Goal: Information Seeking & Learning: Check status

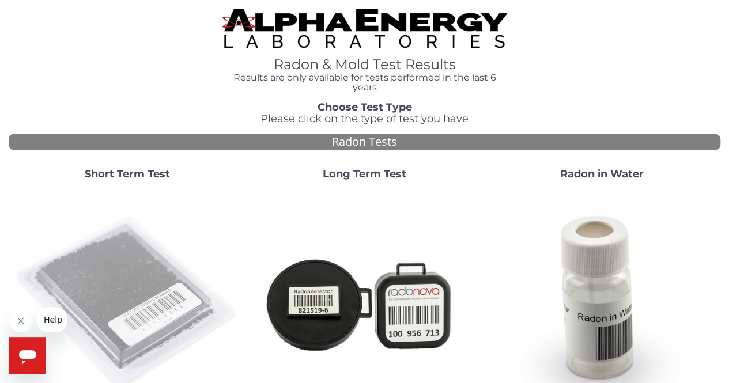
click at [105, 279] on img at bounding box center [127, 304] width 228 height 228
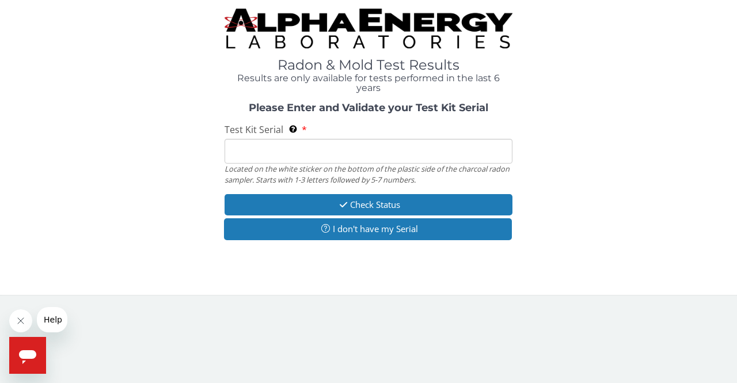
click at [255, 154] on input "Test Kit Serial Located on the white sticker on the bottom of the plastic side …" at bounding box center [369, 151] width 288 height 25
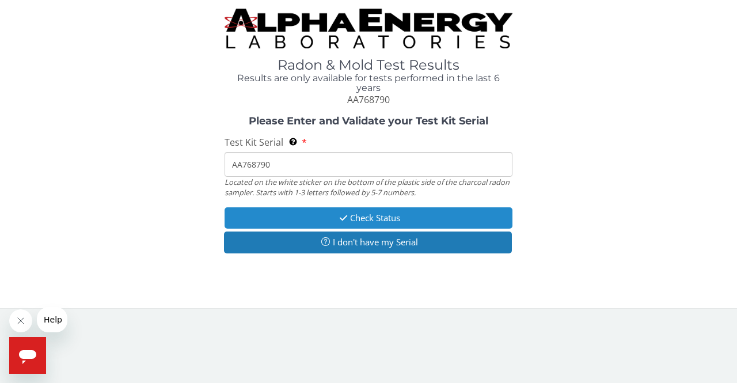
type input "AA768790"
click at [275, 214] on button "Check Status" at bounding box center [369, 217] width 288 height 21
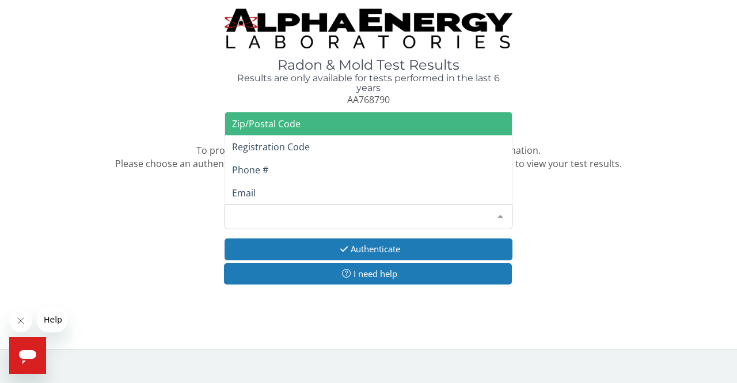
click at [500, 213] on div at bounding box center [500, 216] width 23 height 22
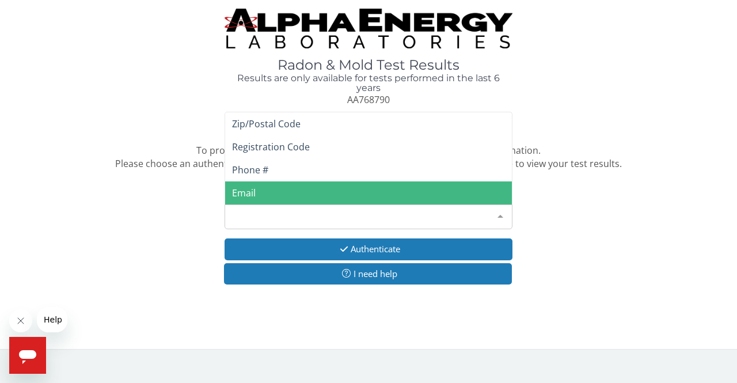
click at [244, 191] on span "Email" at bounding box center [244, 193] width 24 height 13
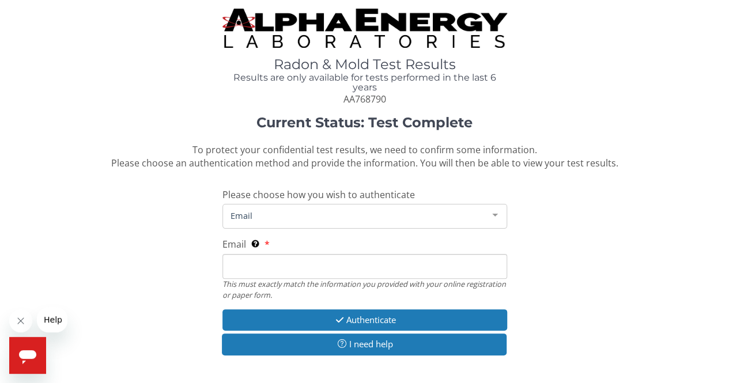
click at [246, 273] on input "Email This must exactly match the information you provided with your online reg…" at bounding box center [364, 266] width 285 height 25
type input "[PERSON_NAME][EMAIL_ADDRESS][DOMAIN_NAME]"
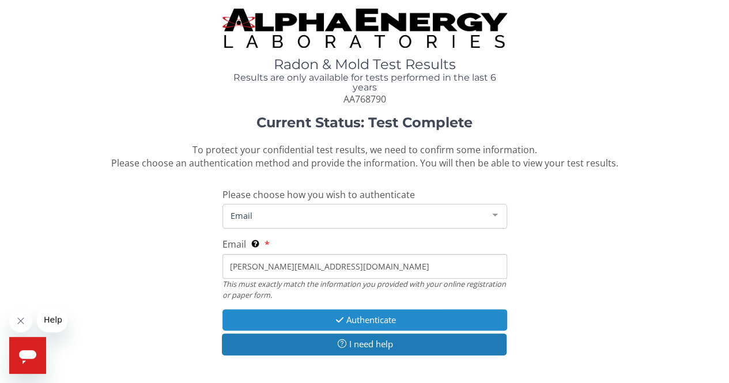
click at [313, 313] on button "Authenticate" at bounding box center [364, 319] width 285 height 21
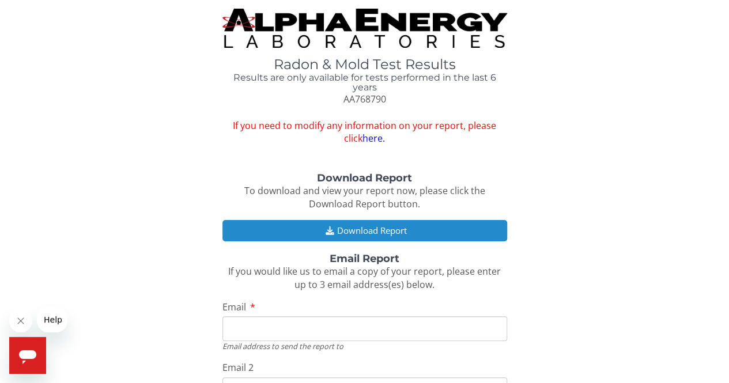
click at [275, 225] on button "Download Report" at bounding box center [364, 230] width 285 height 21
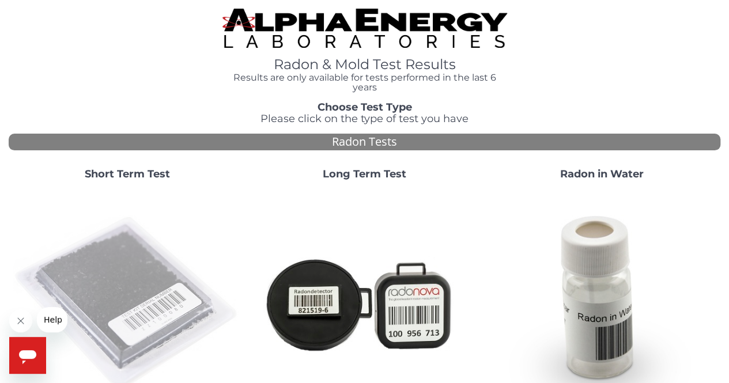
click at [127, 294] on img at bounding box center [127, 304] width 228 height 228
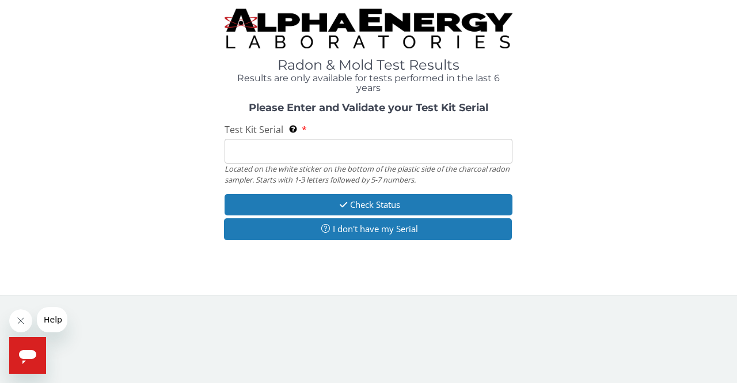
click at [259, 161] on input "Test Kit Serial Located on the white sticker on the bottom of the plastic side …" at bounding box center [369, 151] width 288 height 25
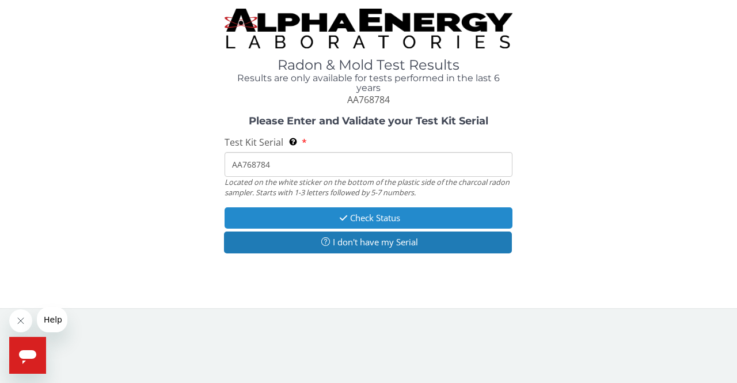
type input "AA768784"
click at [296, 214] on button "Check Status" at bounding box center [369, 217] width 288 height 21
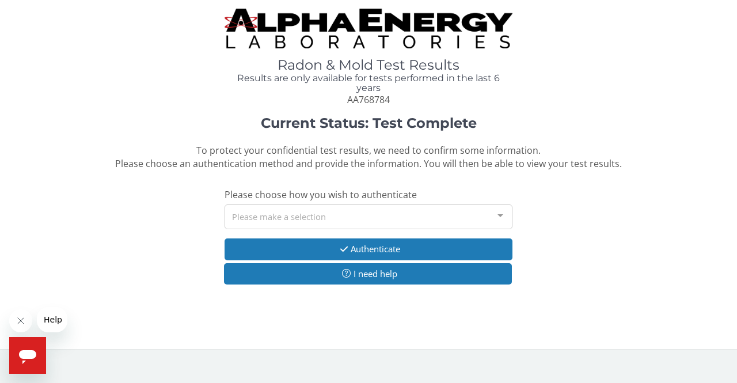
click at [499, 213] on div at bounding box center [500, 216] width 23 height 22
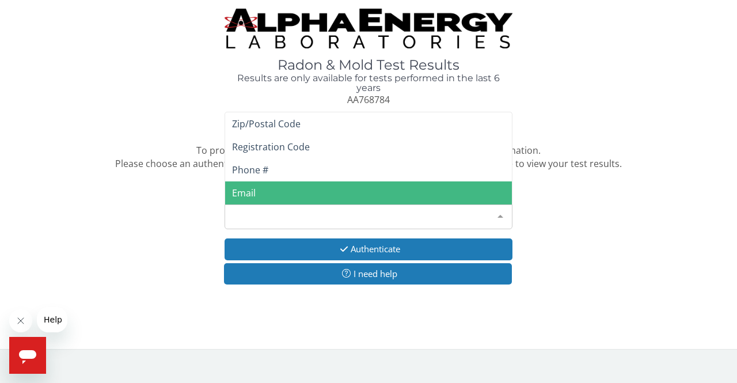
click at [339, 187] on span "Email" at bounding box center [368, 192] width 287 height 23
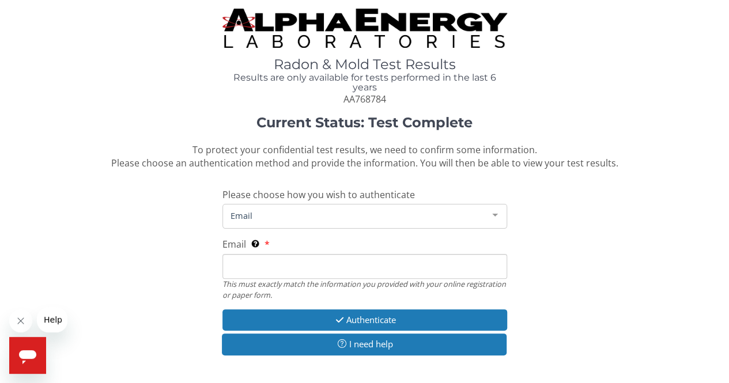
click at [266, 267] on input "Email This must exactly match the information you provided with your online reg…" at bounding box center [364, 266] width 285 height 25
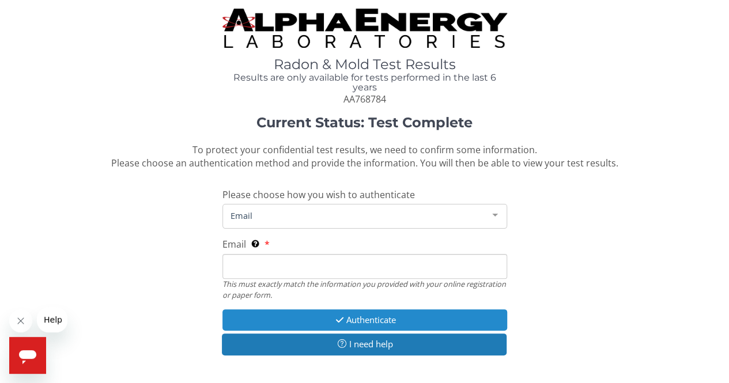
type input "[PERSON_NAME][EMAIL_ADDRESS][DOMAIN_NAME]"
click at [312, 315] on button "Authenticate" at bounding box center [364, 319] width 285 height 21
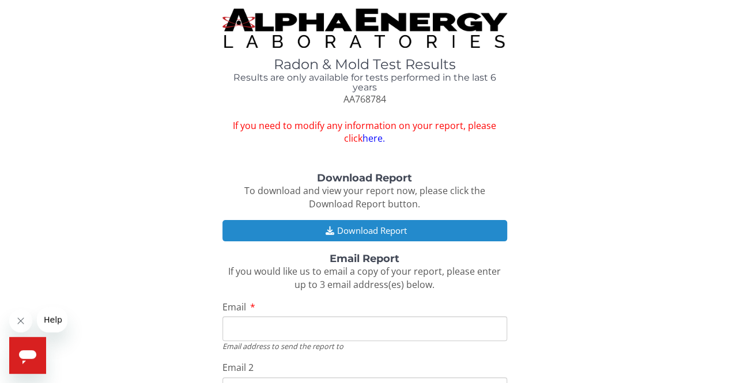
click at [320, 232] on button "Download Report" at bounding box center [364, 230] width 285 height 21
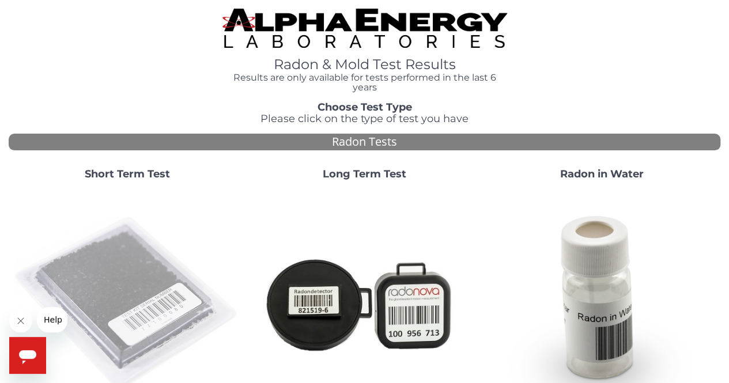
click at [123, 261] on img at bounding box center [127, 304] width 228 height 228
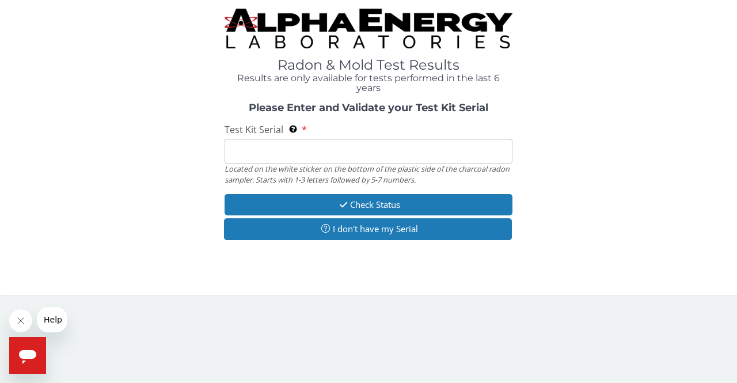
click at [251, 153] on input "Test Kit Serial Located on the white sticker on the bottom of the plastic side …" at bounding box center [369, 151] width 288 height 25
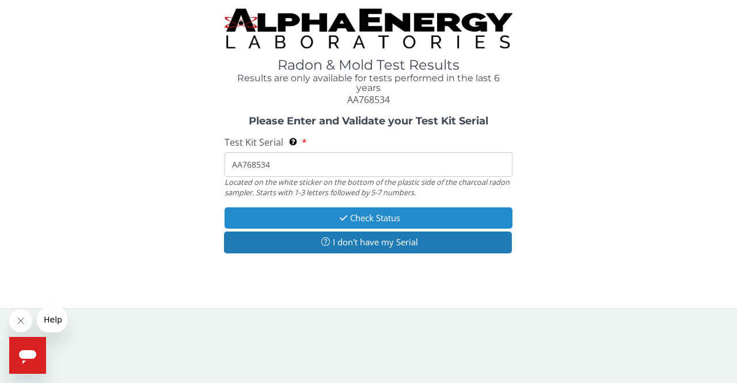
type input "AA768534"
click at [337, 216] on icon "button" at bounding box center [343, 218] width 13 height 9
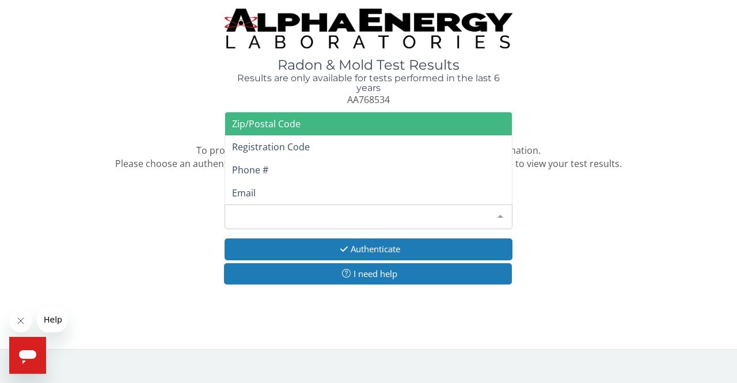
click at [502, 214] on div at bounding box center [500, 216] width 23 height 22
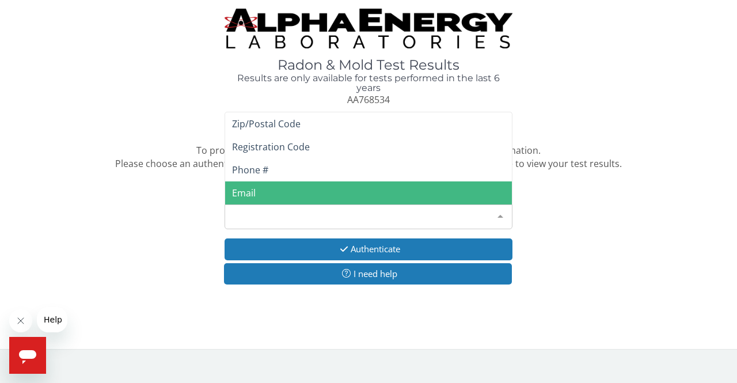
click at [249, 188] on span "Email" at bounding box center [244, 193] width 24 height 13
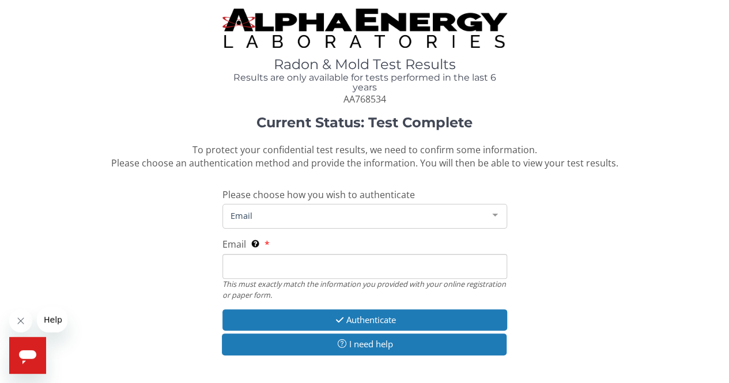
click at [247, 262] on input "Email This must exactly match the information you provided with your online reg…" at bounding box center [364, 266] width 285 height 25
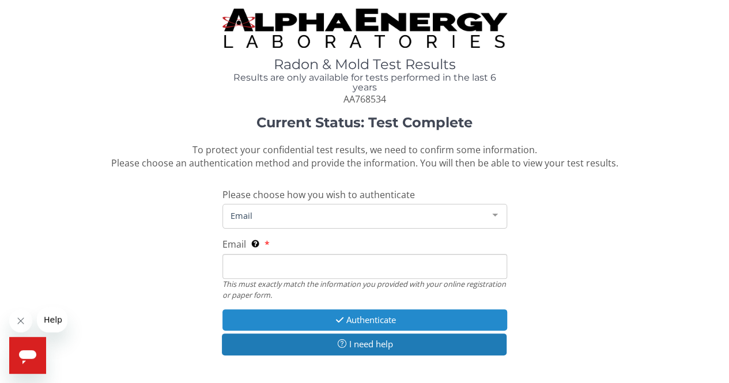
type input "[PERSON_NAME][EMAIL_ADDRESS][DOMAIN_NAME]"
click at [317, 317] on button "Authenticate" at bounding box center [364, 319] width 285 height 21
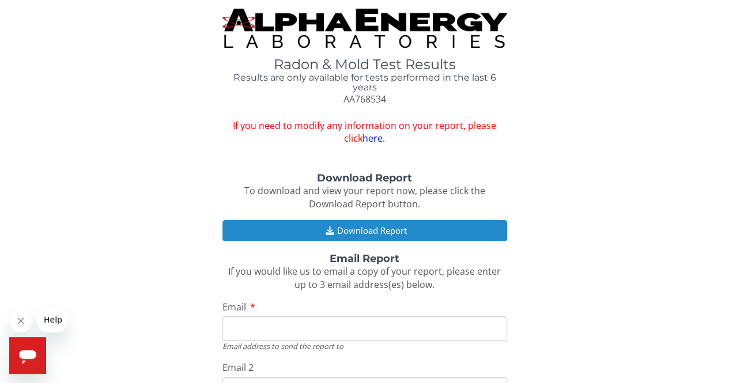
click at [305, 226] on button "Download Report" at bounding box center [364, 230] width 285 height 21
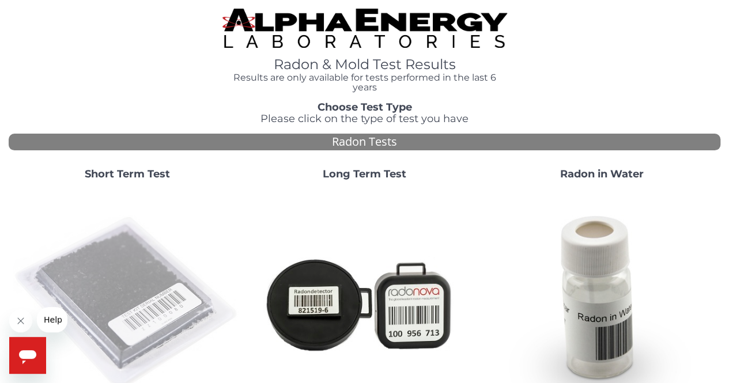
click at [124, 289] on img at bounding box center [127, 304] width 228 height 228
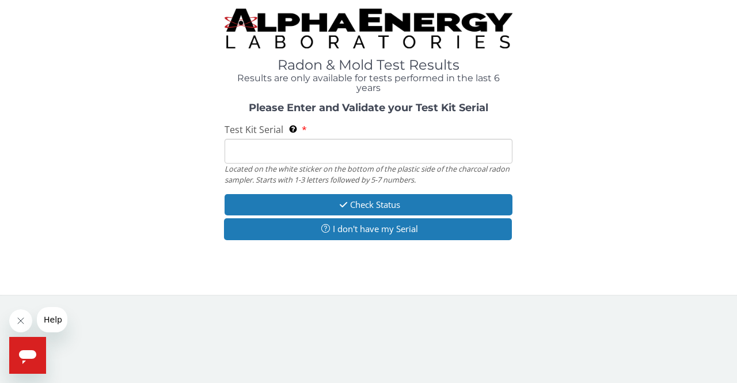
click at [236, 134] on span "Test Kit Serial" at bounding box center [254, 129] width 59 height 13
click at [236, 139] on input "Test Kit Serial Located on the white sticker on the bottom of the plastic side …" at bounding box center [369, 151] width 288 height 25
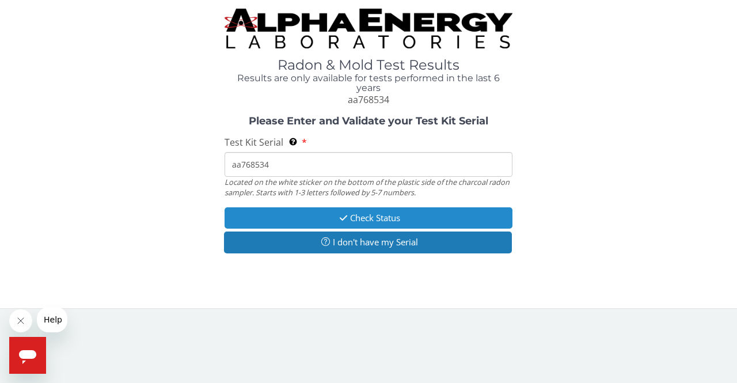
type input "aa768534"
click at [348, 215] on icon "button" at bounding box center [343, 218] width 13 height 9
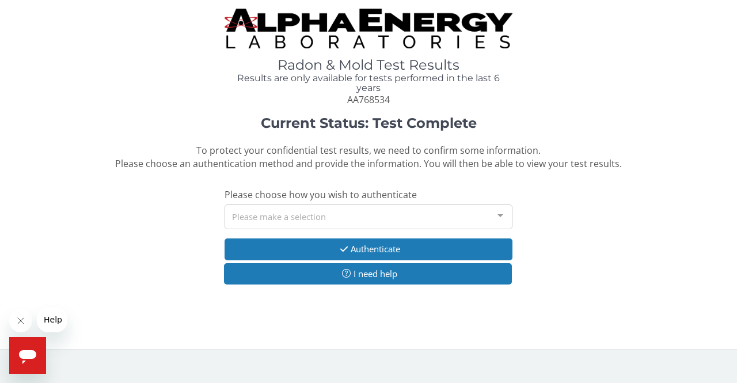
click at [500, 214] on div at bounding box center [500, 216] width 23 height 22
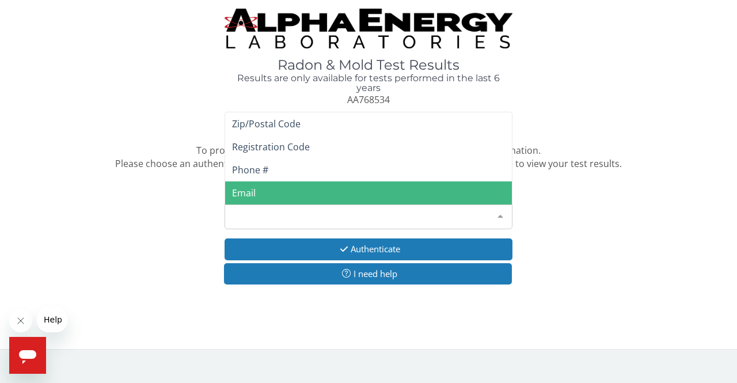
click at [239, 194] on span "Email" at bounding box center [244, 193] width 24 height 13
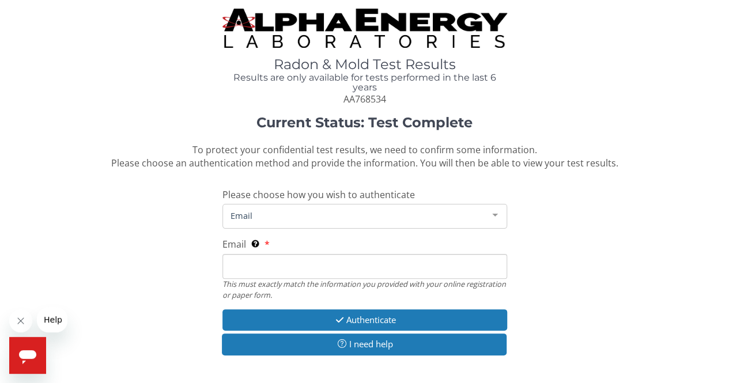
click at [252, 264] on input "Email This must exactly match the information you provided with your online reg…" at bounding box center [364, 266] width 285 height 25
type input "[PERSON_NAME][EMAIL_ADDRESS][DOMAIN_NAME]"
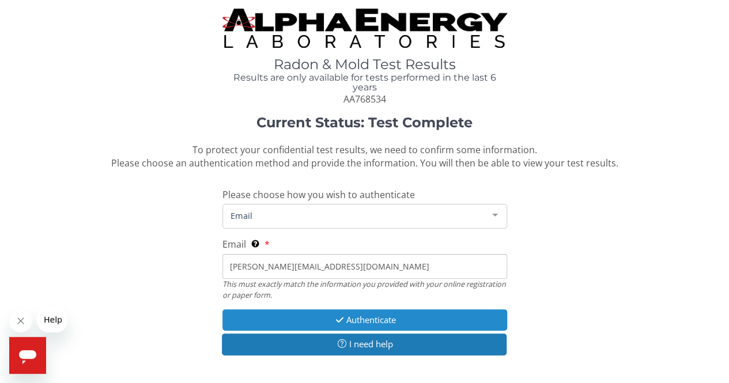
click at [298, 317] on button "Authenticate" at bounding box center [364, 319] width 285 height 21
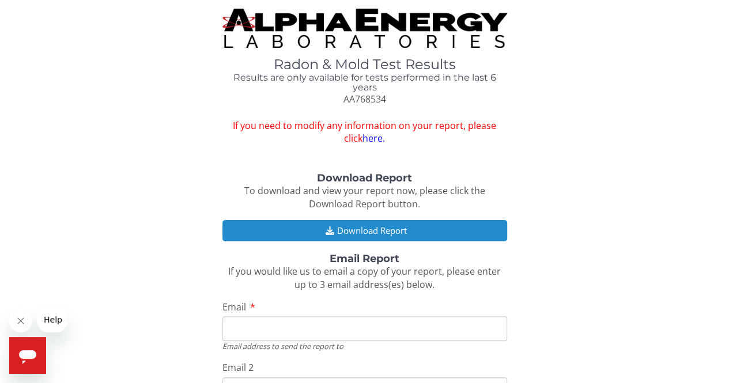
click at [317, 234] on button "Download Report" at bounding box center [364, 230] width 285 height 21
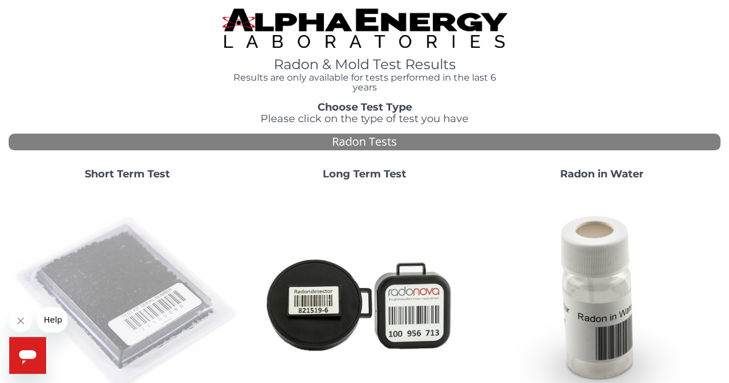
click at [111, 268] on img at bounding box center [127, 304] width 228 height 228
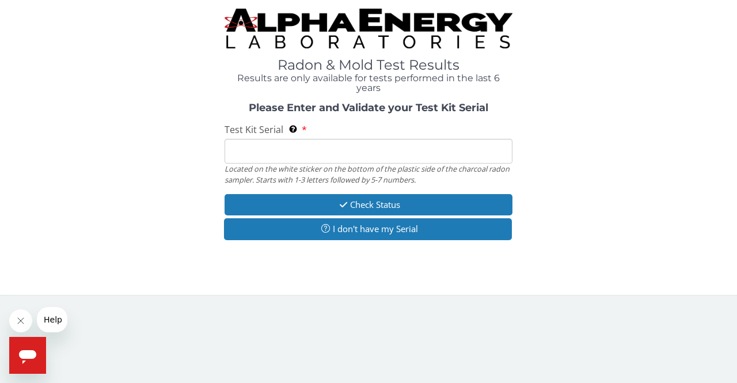
click at [237, 149] on input "Test Kit Serial Located on the white sticker on the bottom of the plastic side …" at bounding box center [369, 151] width 288 height 25
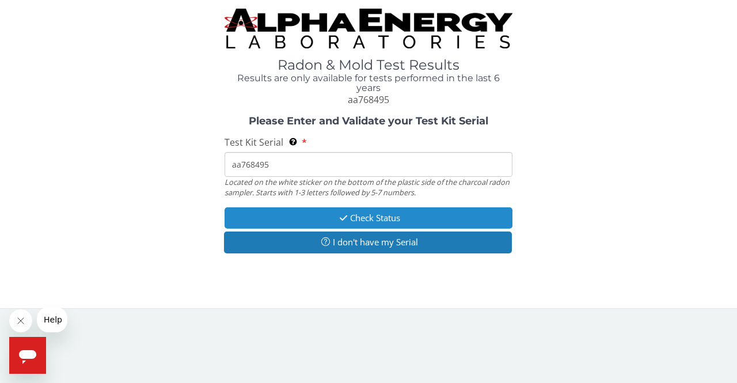
type input "aa768495"
click at [315, 215] on button "Check Status" at bounding box center [369, 217] width 288 height 21
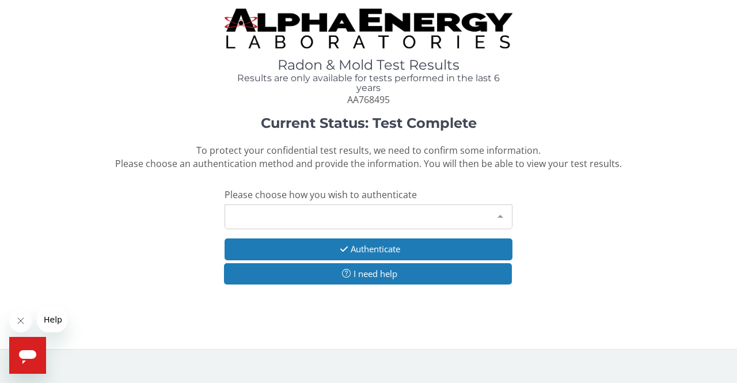
click at [499, 213] on div at bounding box center [500, 216] width 23 height 22
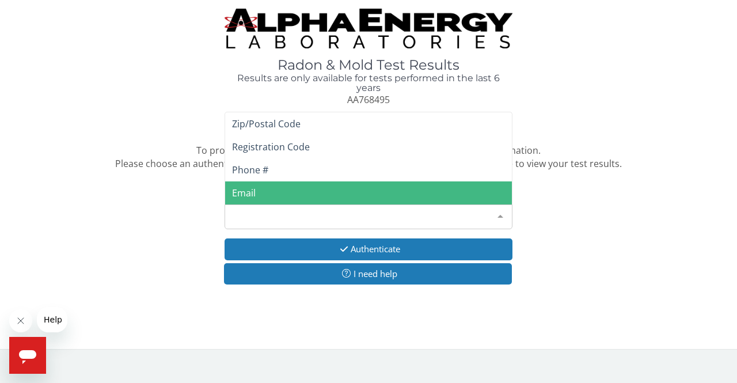
click at [287, 191] on span "Email" at bounding box center [368, 192] width 287 height 23
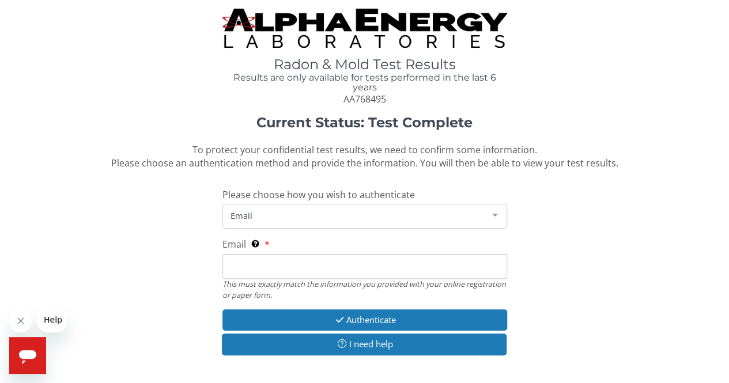
click at [265, 270] on input "Email This must exactly match the information you provided with your online reg…" at bounding box center [364, 266] width 285 height 25
type input "[PERSON_NAME][EMAIL_ADDRESS][DOMAIN_NAME]"
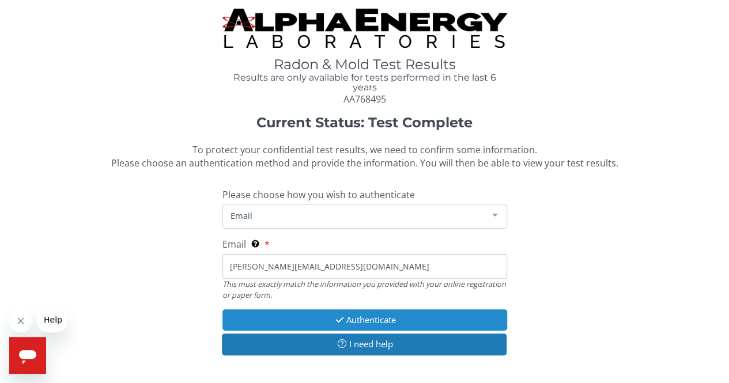
click at [305, 315] on button "Authenticate" at bounding box center [364, 319] width 285 height 21
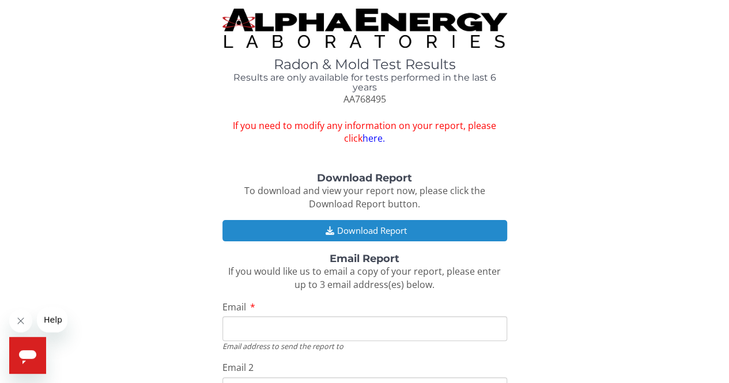
click at [305, 236] on button "Download Report" at bounding box center [364, 230] width 285 height 21
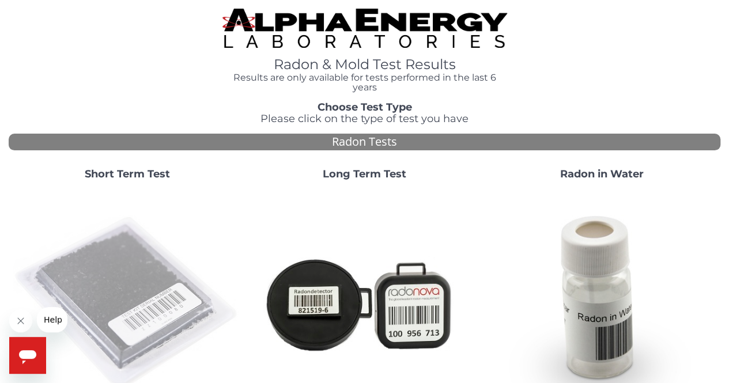
click at [92, 277] on img at bounding box center [127, 304] width 228 height 228
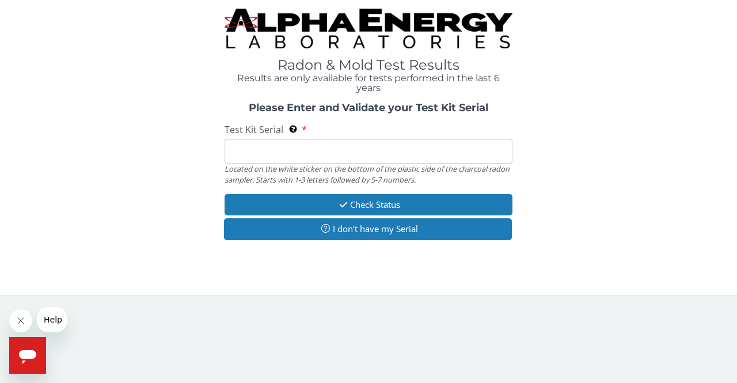
click at [248, 153] on input "Test Kit Serial Located on the white sticker on the bottom of the plastic side …" at bounding box center [369, 151] width 288 height 25
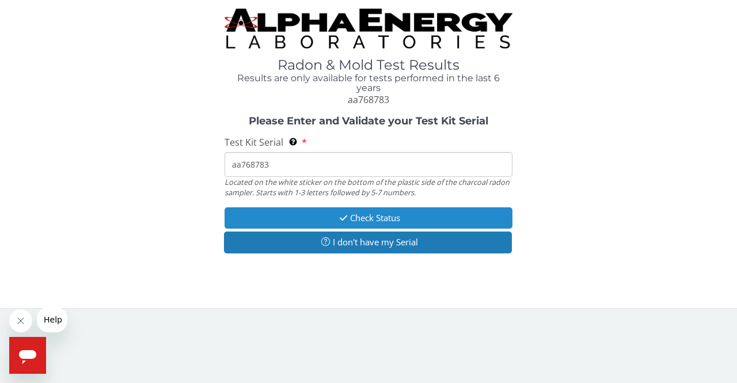
type input "aa768783"
click at [287, 211] on button "Check Status" at bounding box center [369, 217] width 288 height 21
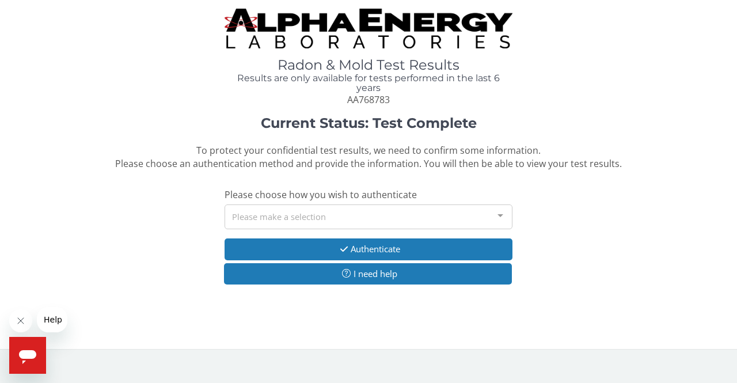
click at [501, 214] on div at bounding box center [500, 216] width 23 height 22
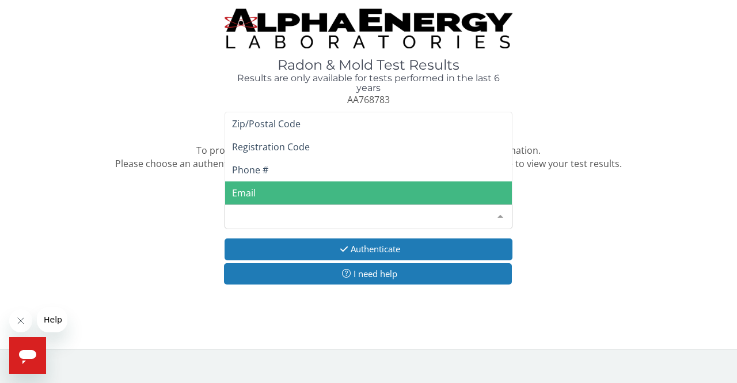
click at [272, 196] on span "Email" at bounding box center [368, 192] width 287 height 23
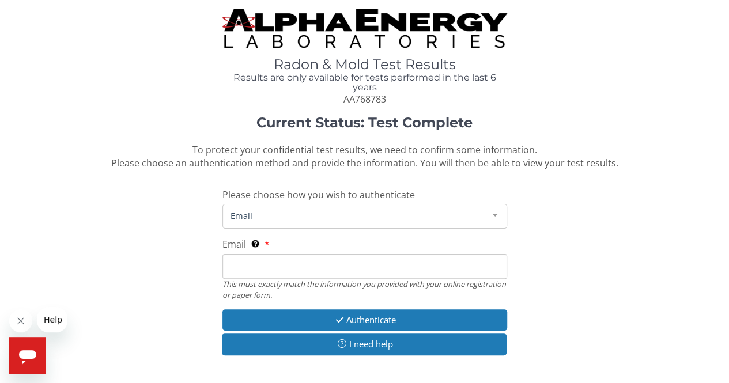
click at [278, 270] on input "Email This must exactly match the information you provided with your online reg…" at bounding box center [364, 266] width 285 height 25
type input "[PERSON_NAME][EMAIL_ADDRESS][DOMAIN_NAME]"
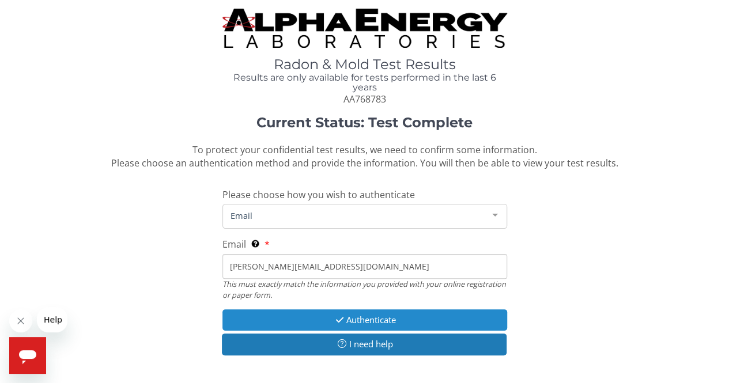
click at [333, 316] on icon "button" at bounding box center [339, 320] width 13 height 9
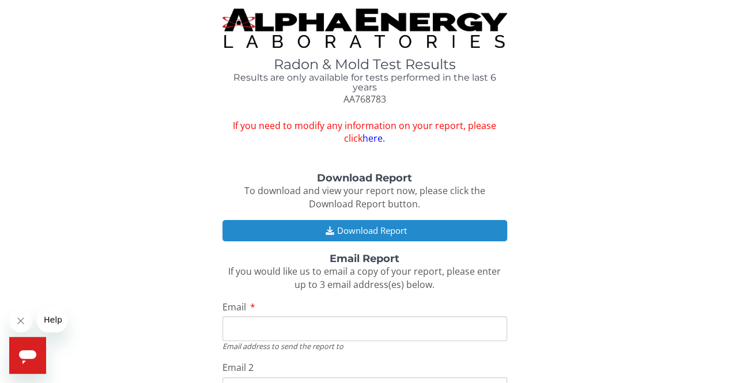
click at [326, 225] on button "Download Report" at bounding box center [364, 230] width 285 height 21
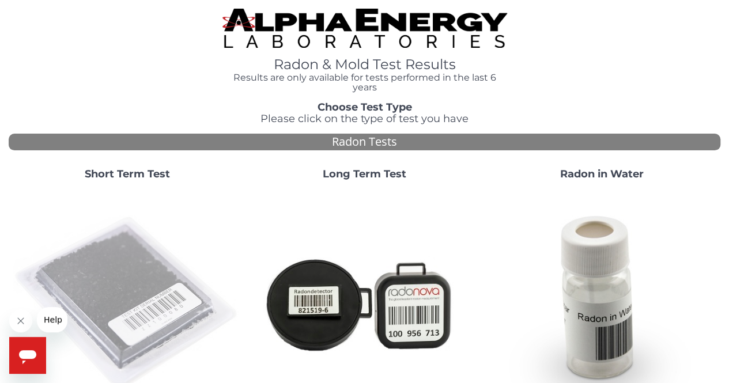
click at [133, 279] on img at bounding box center [127, 304] width 228 height 228
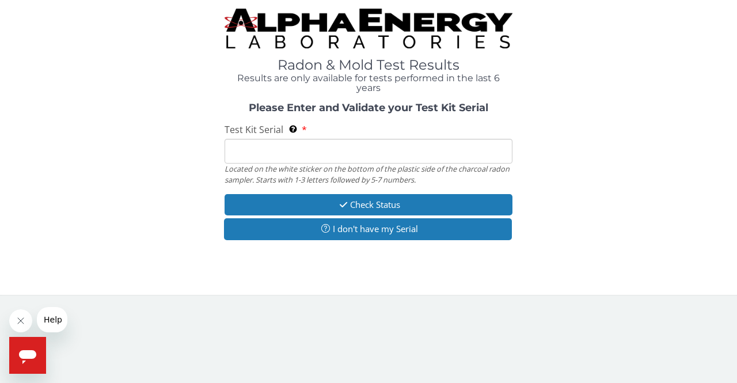
click at [254, 150] on input "Test Kit Serial Located on the white sticker on the bottom of the plastic side …" at bounding box center [369, 151] width 288 height 25
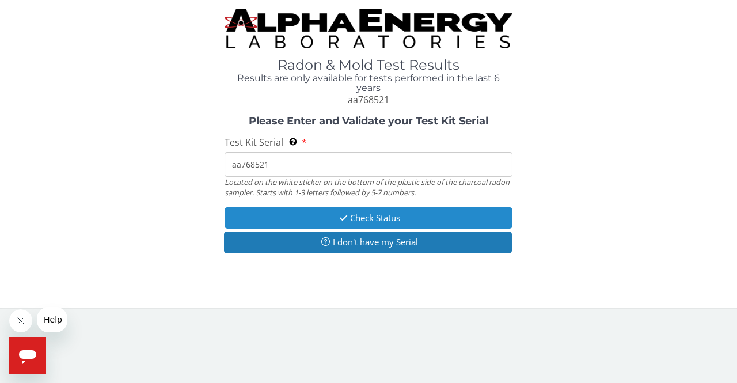
type input "aa768521"
click at [334, 217] on button "Check Status" at bounding box center [369, 217] width 288 height 21
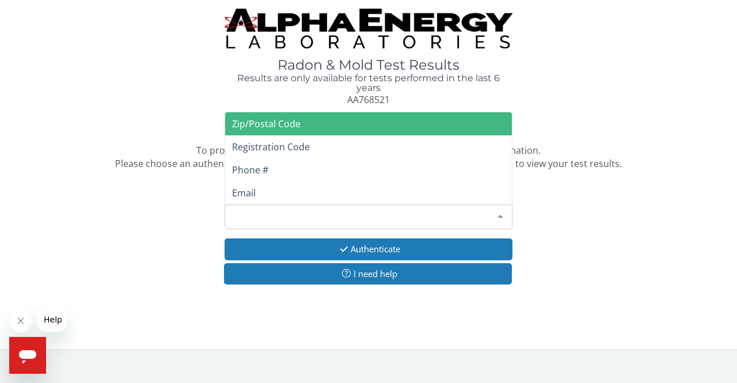
click at [499, 214] on div at bounding box center [500, 216] width 23 height 22
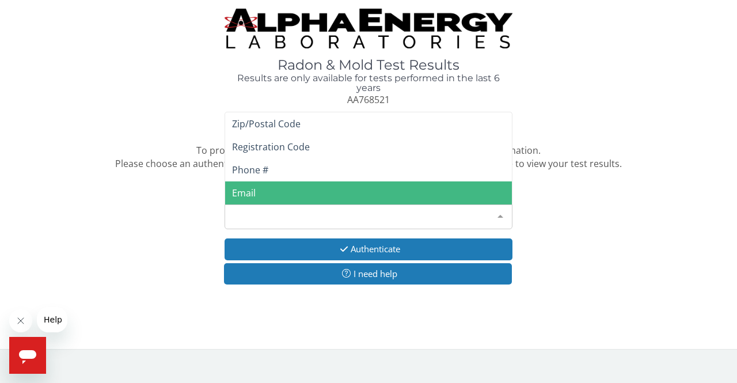
click at [265, 190] on span "Email" at bounding box center [368, 192] width 287 height 23
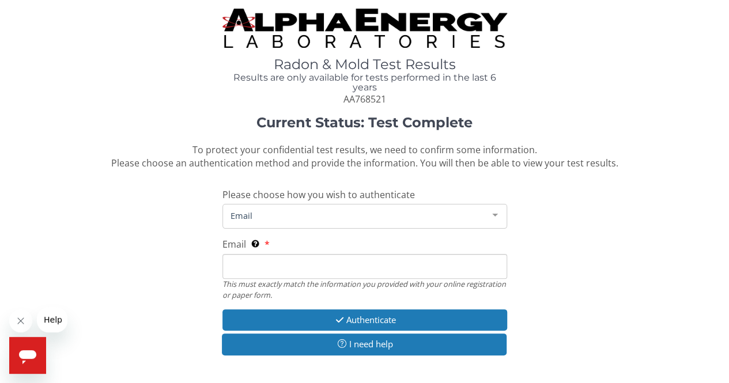
click at [255, 260] on input "Email This must exactly match the information you provided with your online reg…" at bounding box center [364, 266] width 285 height 25
type input "[PERSON_NAME][EMAIL_ADDRESS][DOMAIN_NAME]"
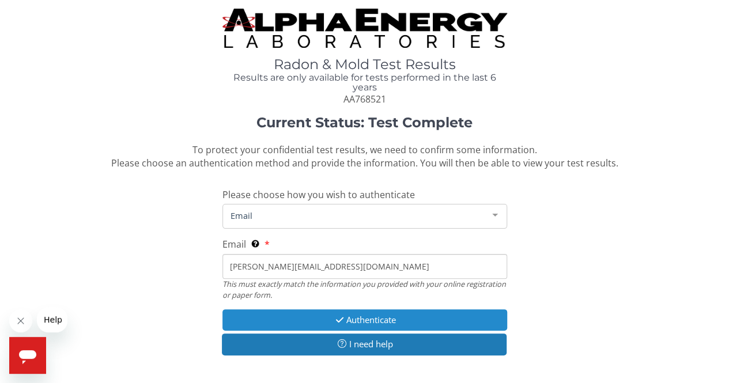
click at [313, 317] on button "Authenticate" at bounding box center [364, 319] width 285 height 21
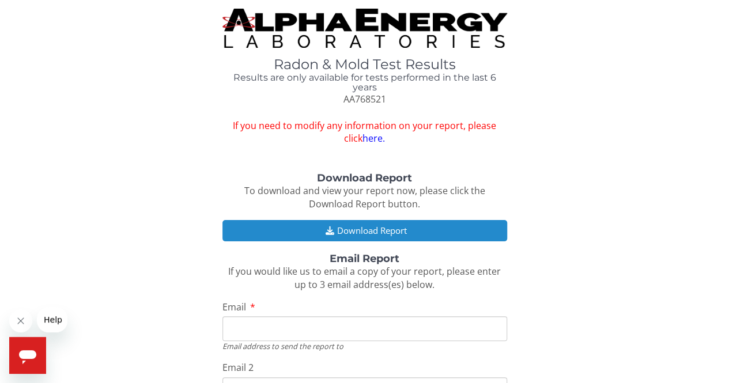
click at [297, 221] on button "Download Report" at bounding box center [364, 230] width 285 height 21
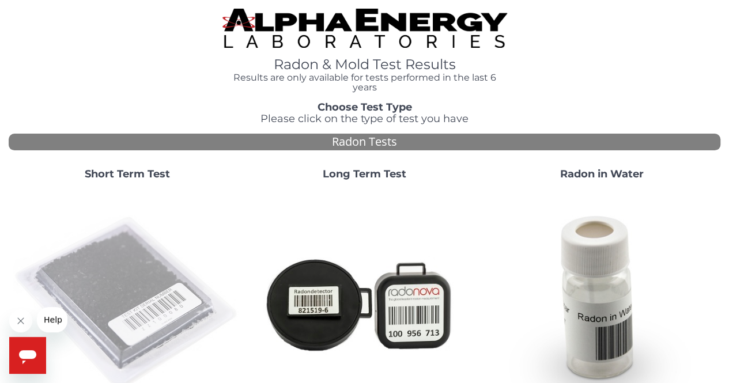
click at [138, 276] on img at bounding box center [127, 304] width 228 height 228
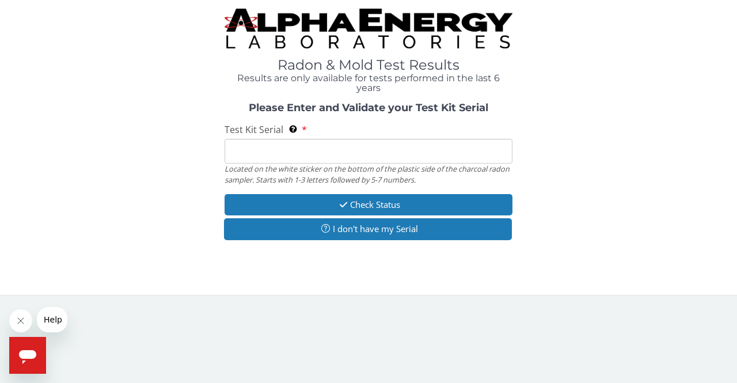
click at [249, 150] on input "Test Kit Serial Located on the white sticker on the bottom of the plastic side …" at bounding box center [369, 151] width 288 height 25
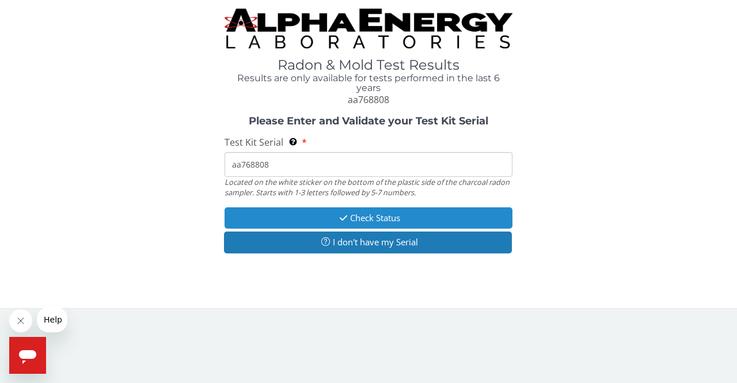
type input "aa768808"
click at [286, 219] on button "Check Status" at bounding box center [369, 217] width 288 height 21
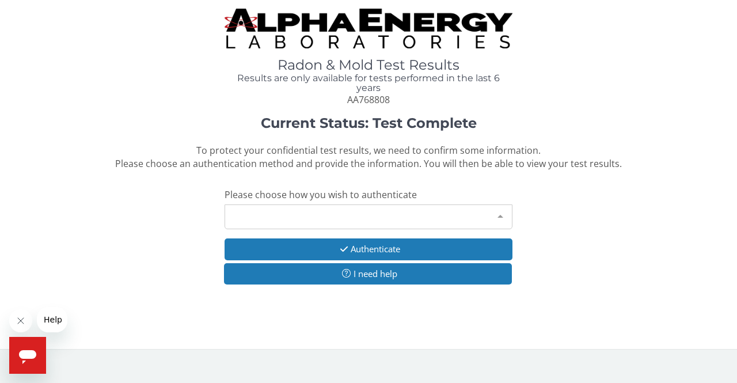
click at [501, 215] on div at bounding box center [500, 216] width 23 height 22
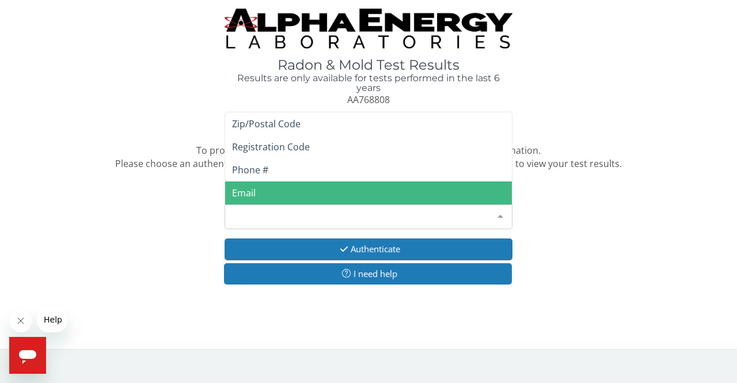
click at [243, 190] on span "Email" at bounding box center [244, 193] width 24 height 13
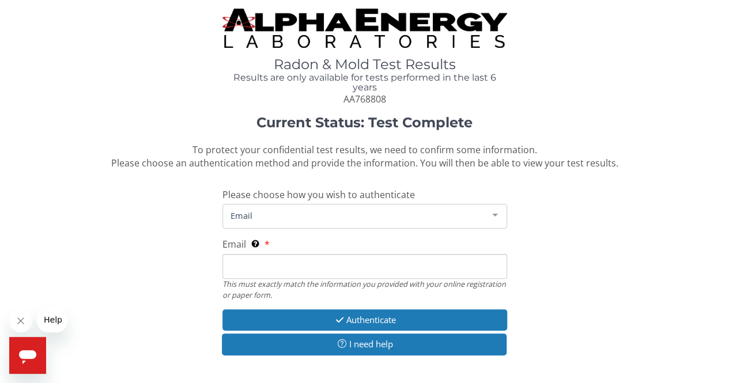
click at [274, 265] on input "Email This must exactly match the information you provided with your online reg…" at bounding box center [364, 266] width 285 height 25
type input "[PERSON_NAME][EMAIL_ADDRESS][DOMAIN_NAME]"
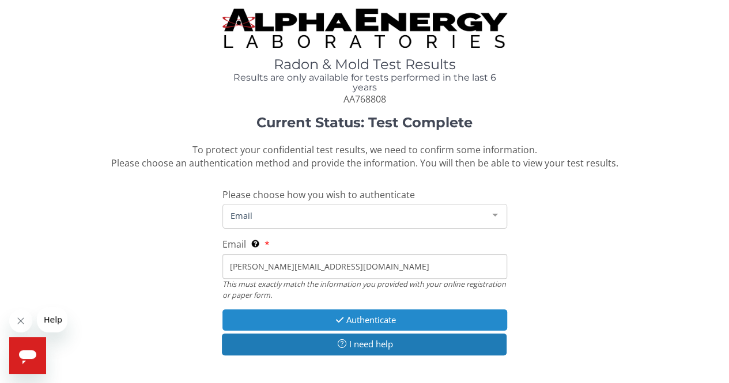
click at [308, 315] on button "Authenticate" at bounding box center [364, 319] width 285 height 21
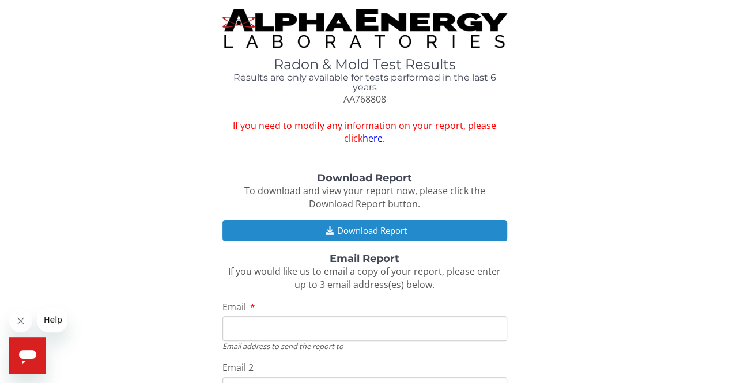
click at [297, 221] on button "Download Report" at bounding box center [364, 230] width 285 height 21
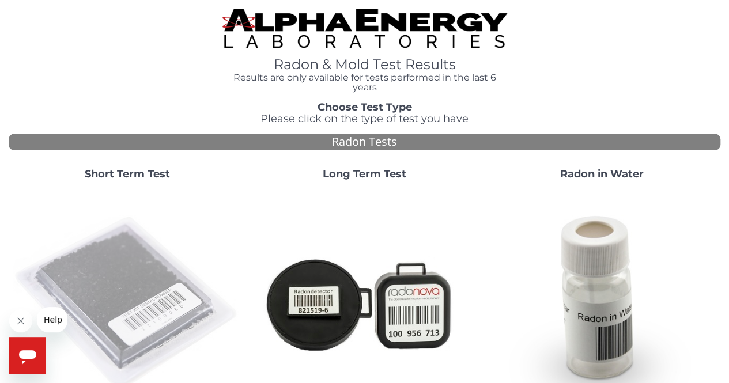
click at [141, 266] on img at bounding box center [127, 304] width 228 height 228
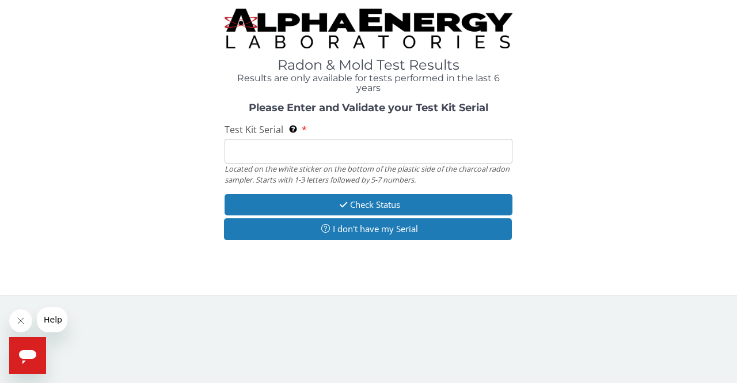
click at [260, 150] on input "Test Kit Serial Located on the white sticker on the bottom of the plastic side …" at bounding box center [369, 151] width 288 height 25
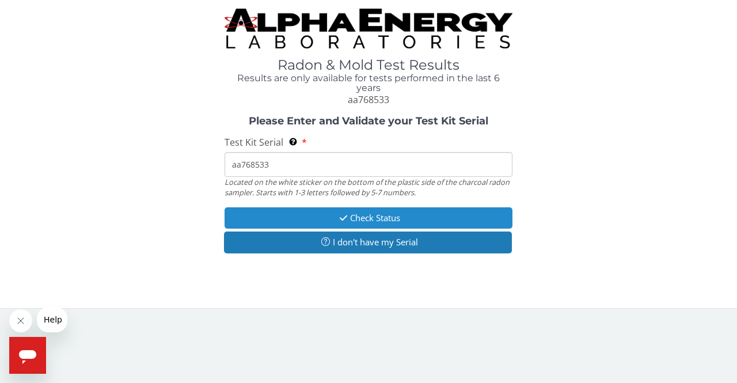
type input "aa768533"
click at [312, 215] on button "Check Status" at bounding box center [369, 217] width 288 height 21
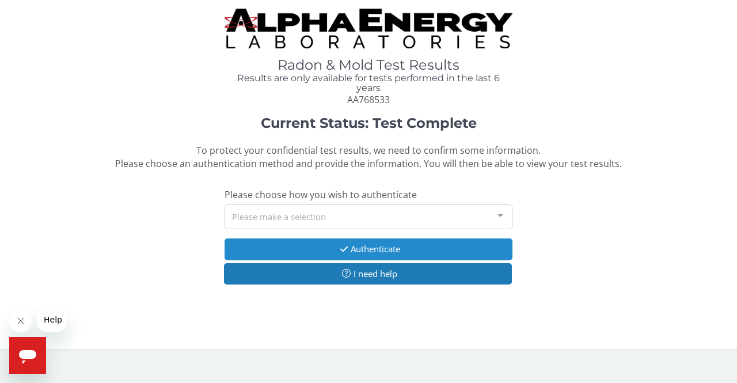
click at [321, 247] on button "Authenticate" at bounding box center [369, 249] width 288 height 21
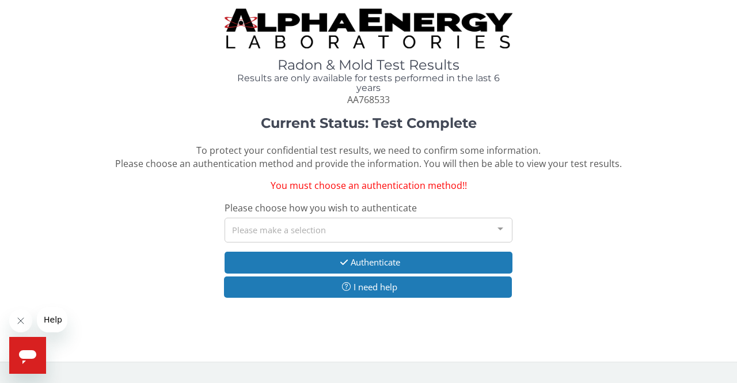
click at [498, 228] on div at bounding box center [500, 229] width 23 height 22
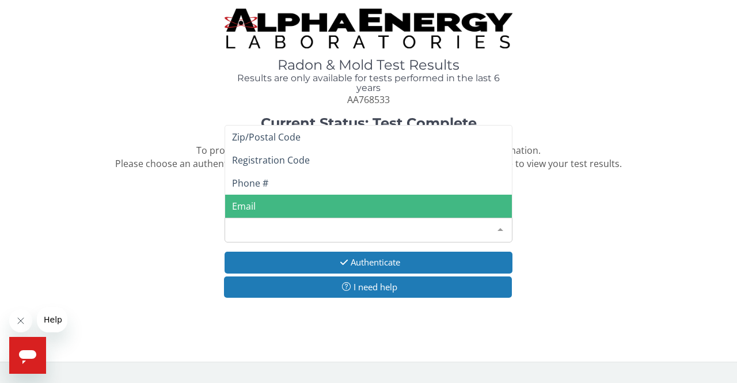
click at [248, 206] on span "Email" at bounding box center [244, 206] width 24 height 13
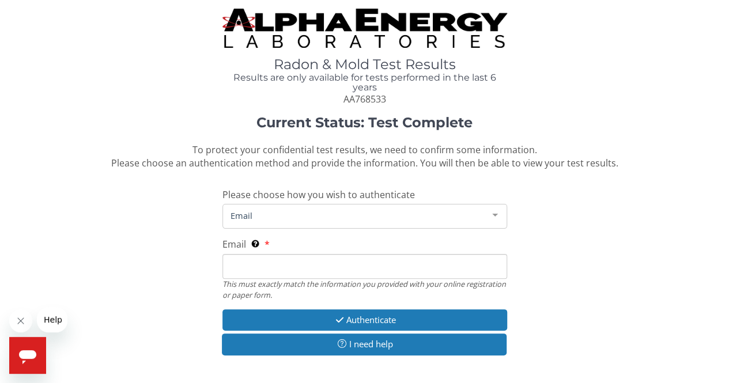
click at [271, 261] on input "Email This must exactly match the information you provided with your online reg…" at bounding box center [364, 266] width 285 height 25
type input "[PERSON_NAME][EMAIL_ADDRESS][DOMAIN_NAME]"
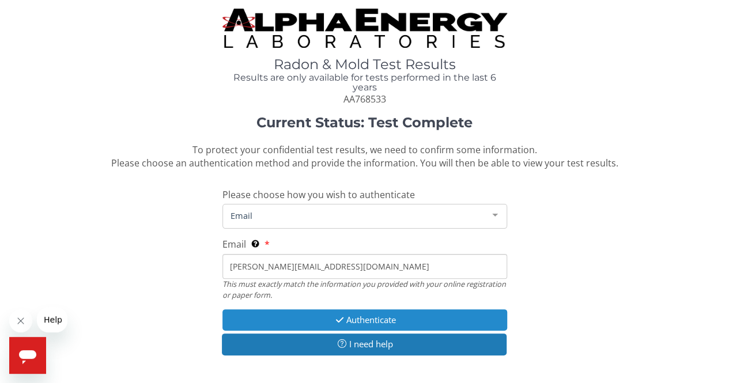
click at [315, 317] on button "Authenticate" at bounding box center [364, 319] width 285 height 21
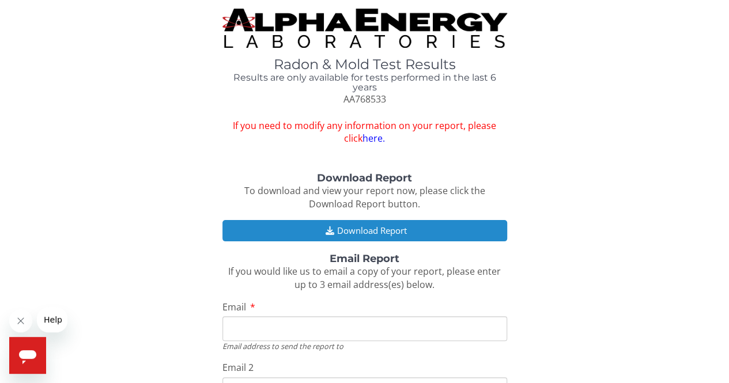
click at [291, 226] on button "Download Report" at bounding box center [364, 230] width 285 height 21
